Goal: Book appointment/travel/reservation

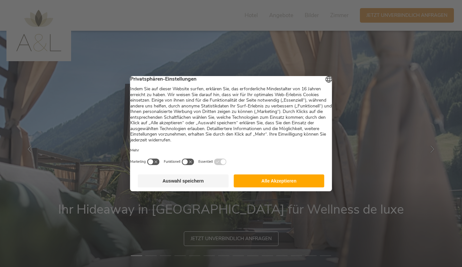
click at [280, 184] on button "Alle Akzeptieren" at bounding box center [279, 180] width 91 height 13
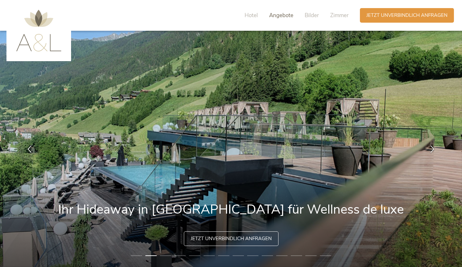
click at [285, 17] on span "Angebote" at bounding box center [281, 15] width 24 height 7
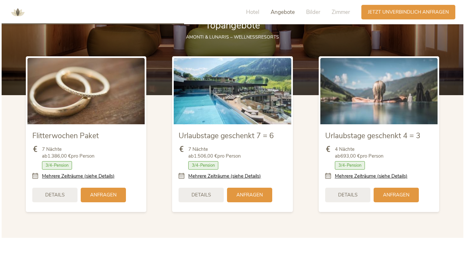
scroll to position [784, 0]
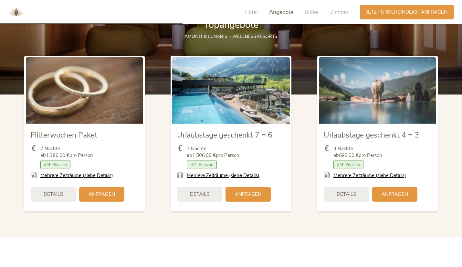
click at [328, 176] on icon at bounding box center [329, 175] width 10 height 7
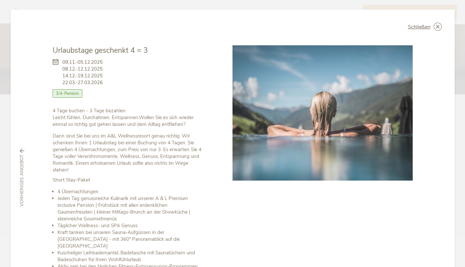
scroll to position [81, 0]
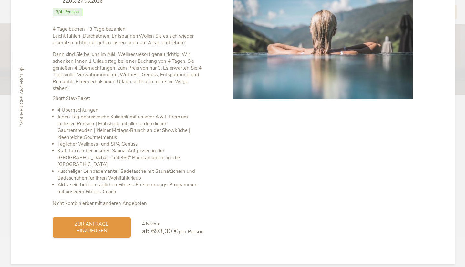
click at [108, 220] on span "zur Anfrage hinzufügen" at bounding box center [91, 227] width 65 height 14
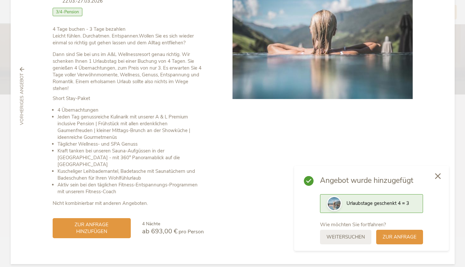
click at [439, 176] on icon at bounding box center [438, 176] width 6 height 6
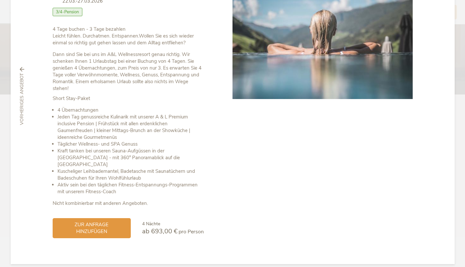
scroll to position [0, 0]
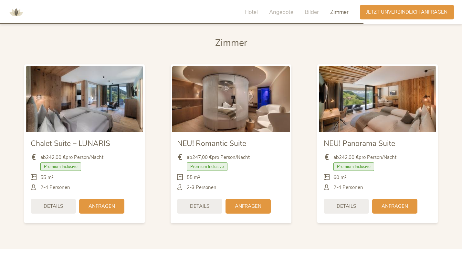
scroll to position [1560, 0]
